Goal: Navigation & Orientation: Find specific page/section

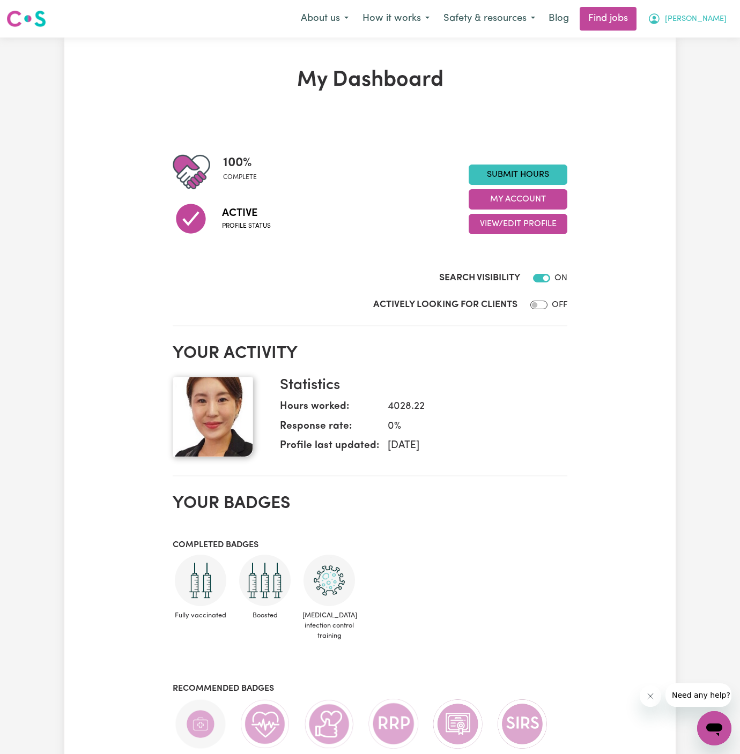
click at [721, 20] on span "[PERSON_NAME]" at bounding box center [696, 19] width 62 height 12
click at [708, 40] on link "My Account" at bounding box center [690, 42] width 85 height 20
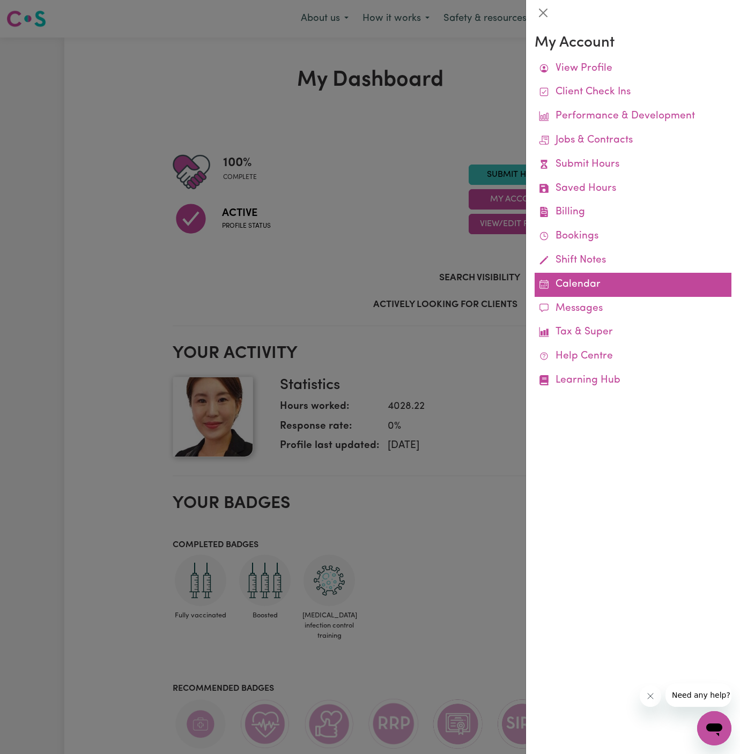
click at [568, 279] on link "Calendar" at bounding box center [632, 285] width 197 height 24
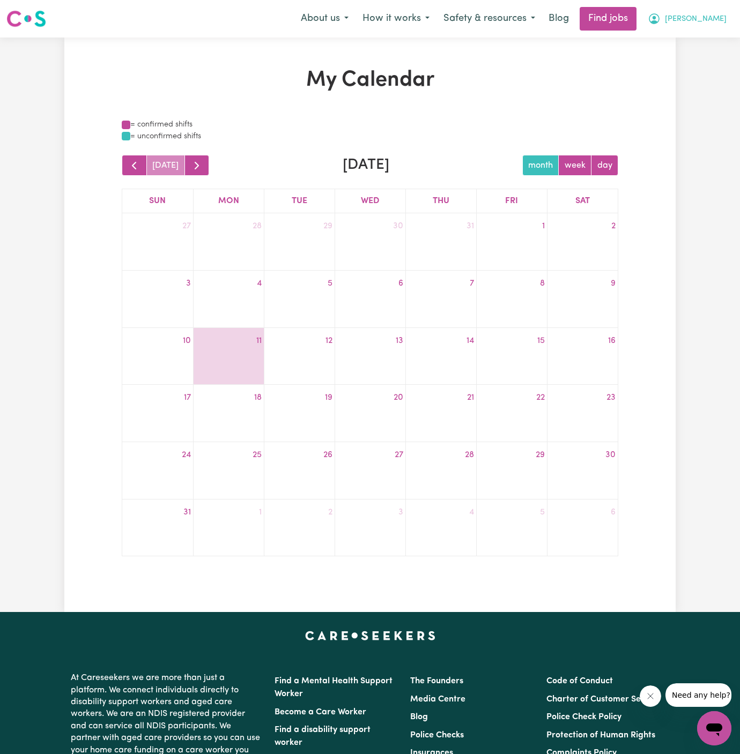
click at [723, 22] on span "[PERSON_NAME]" at bounding box center [696, 19] width 62 height 12
click at [707, 41] on link "My Account" at bounding box center [690, 42] width 85 height 20
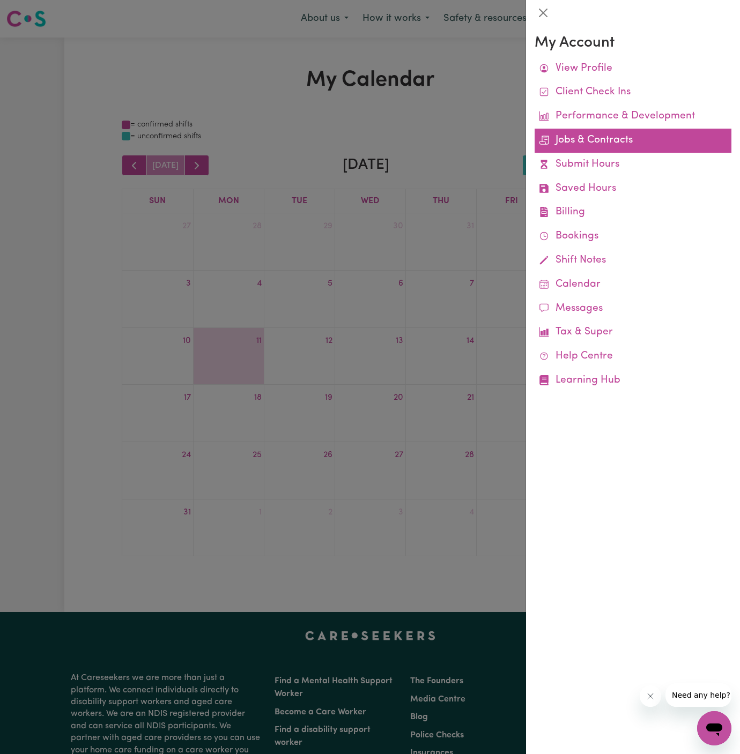
click at [593, 142] on link "Jobs & Contracts" at bounding box center [632, 141] width 197 height 24
